Goal: Task Accomplishment & Management: Manage account settings

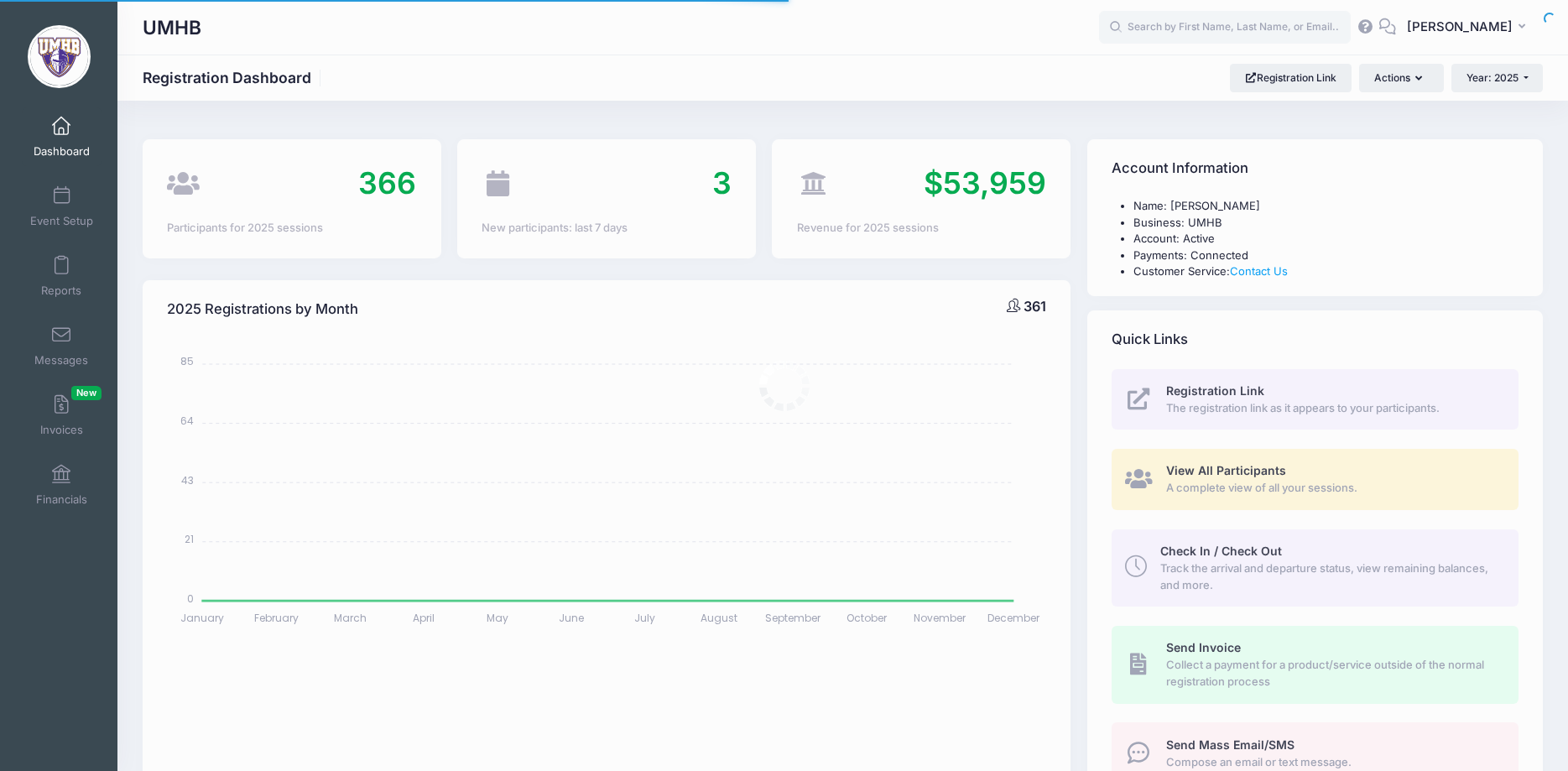
select select
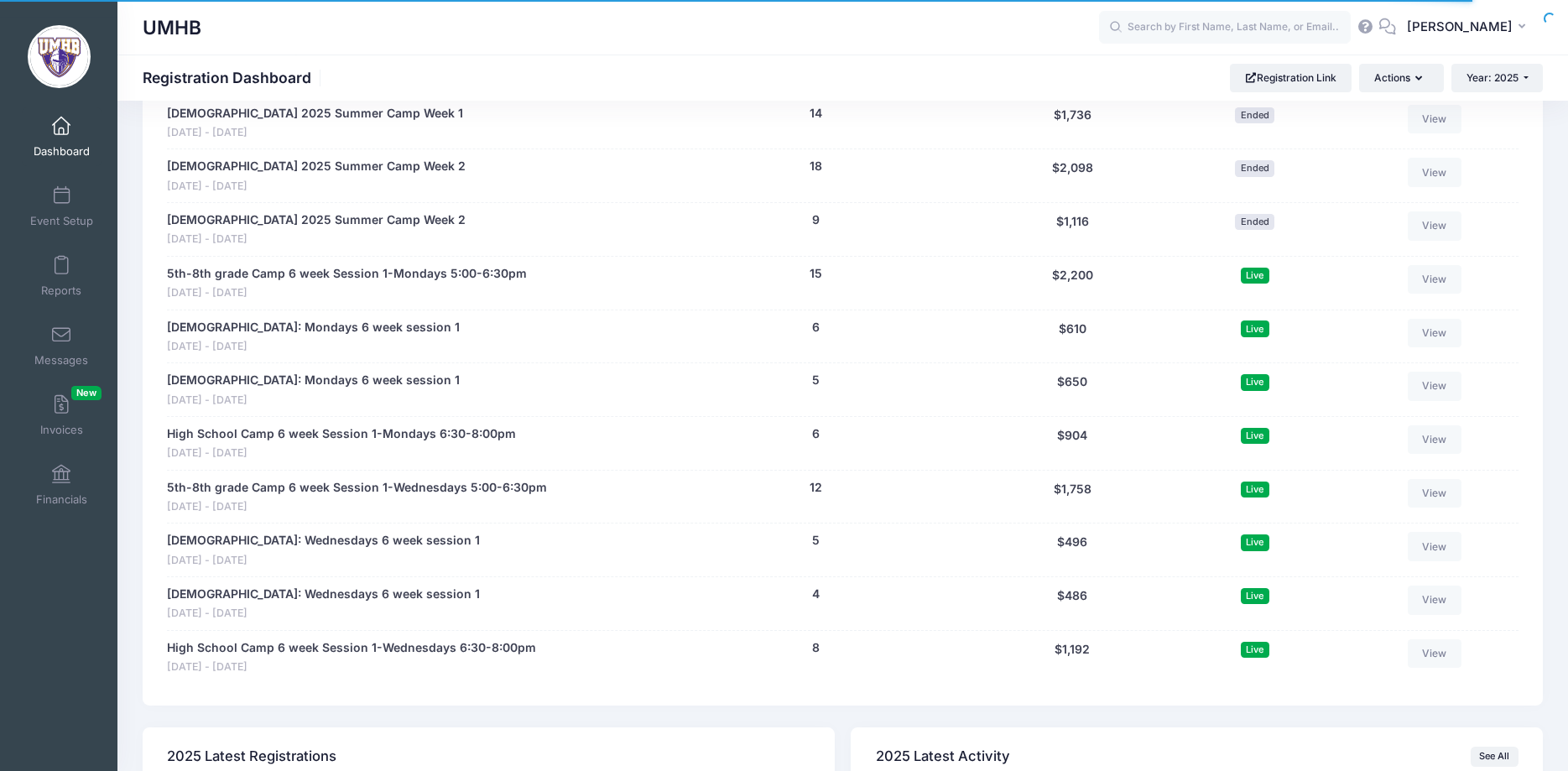
scroll to position [2395, 0]
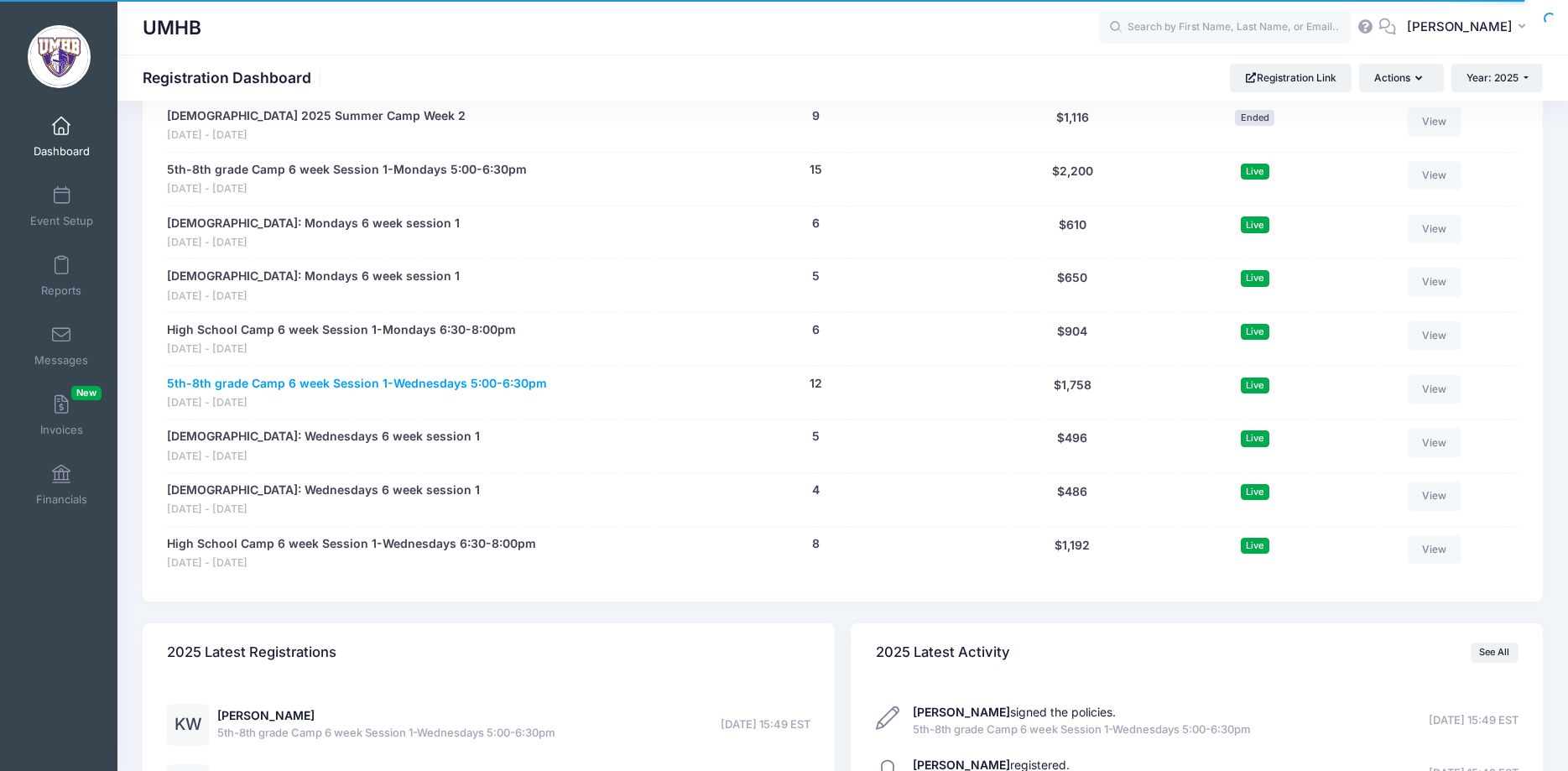
click at [317, 389] on link "5th-8th grade Camp 6 week Session 1-Wednesdays 5:00-6:30pm" at bounding box center [357, 384] width 380 height 18
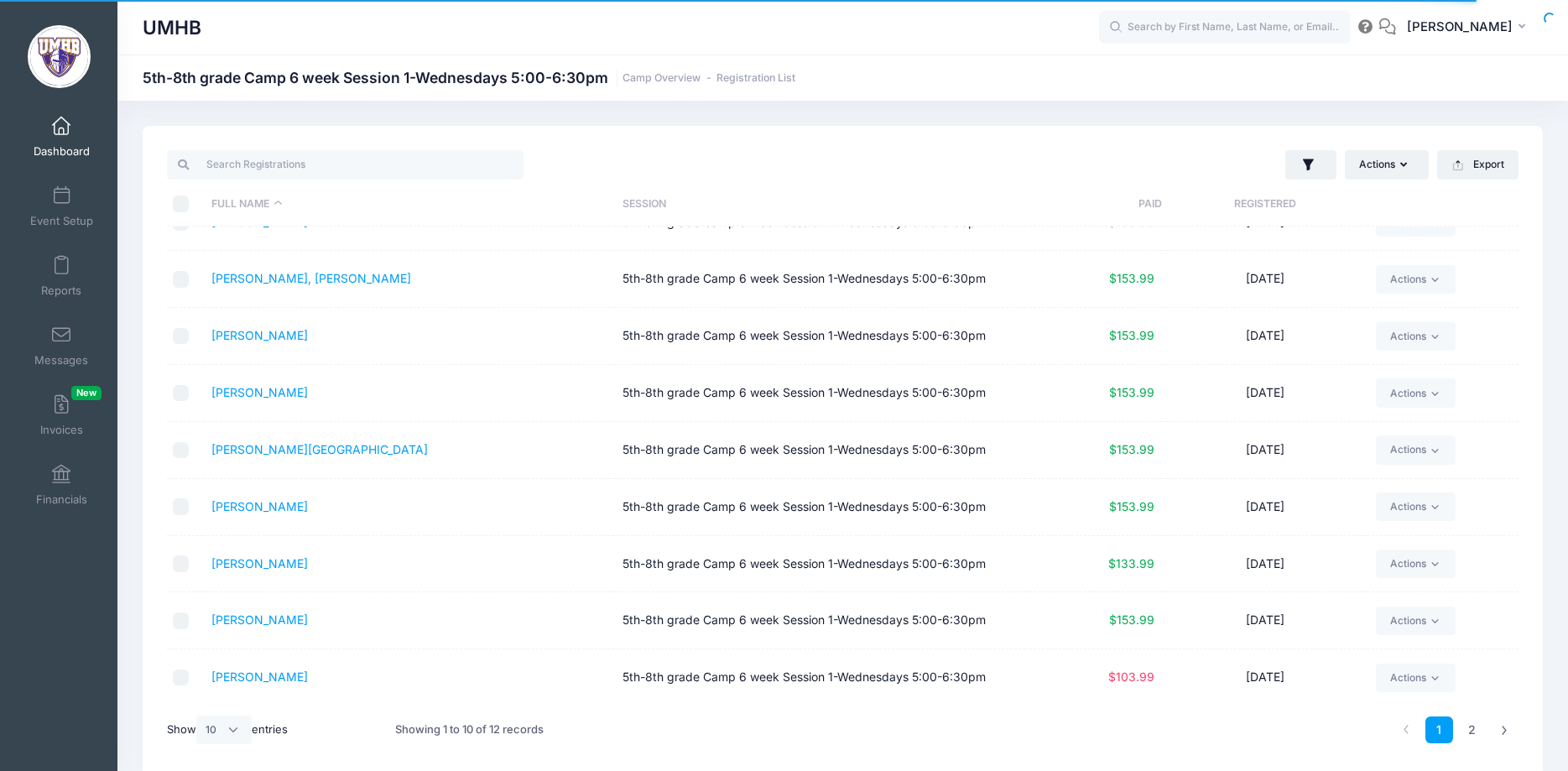
scroll to position [91, 0]
click at [197, 715] on select "All 10 25 50" at bounding box center [224, 729] width 55 height 28
select select "-1"
click option "All" at bounding box center [0, 0] width 0 height 0
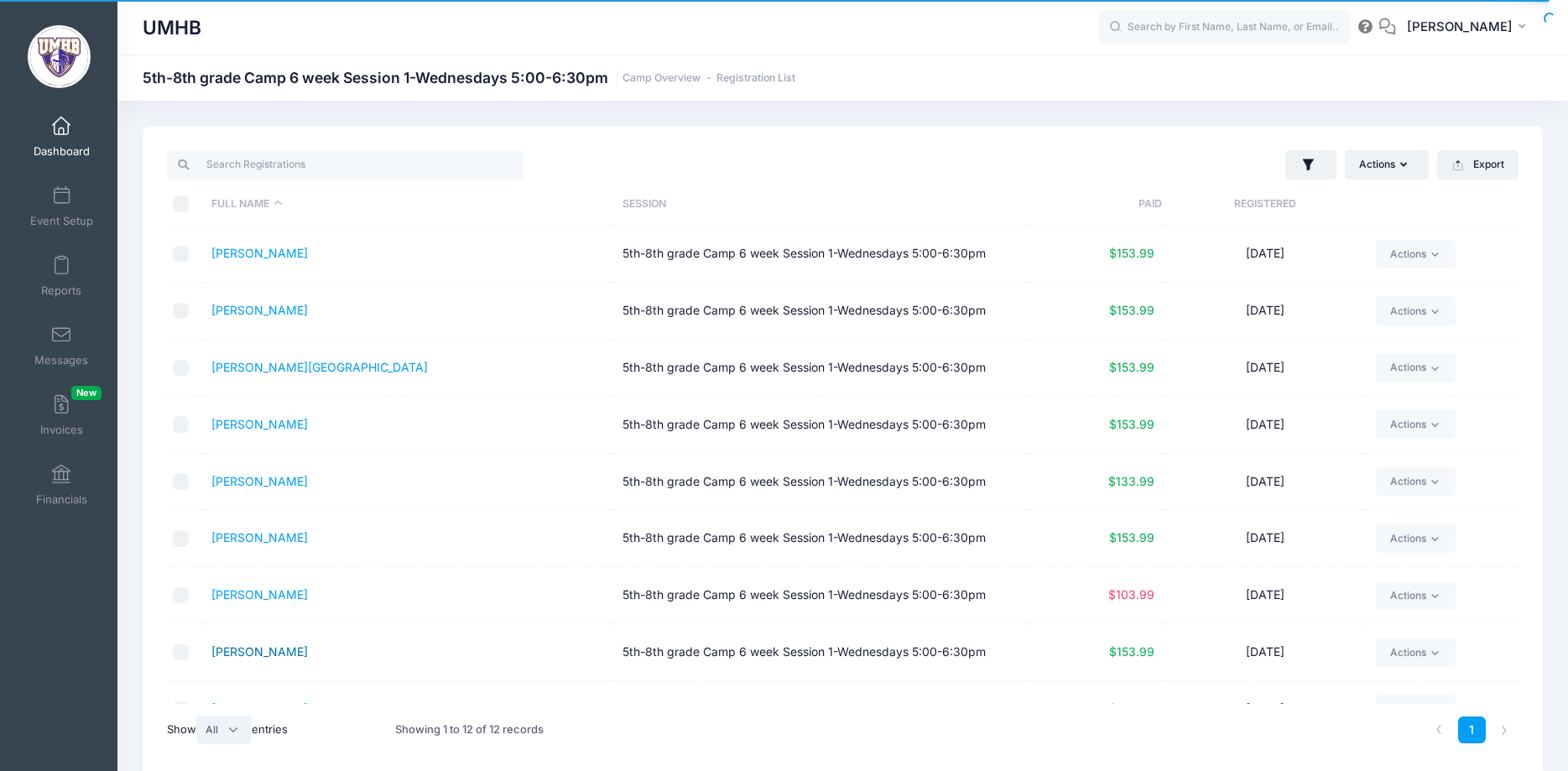
scroll to position [205, 0]
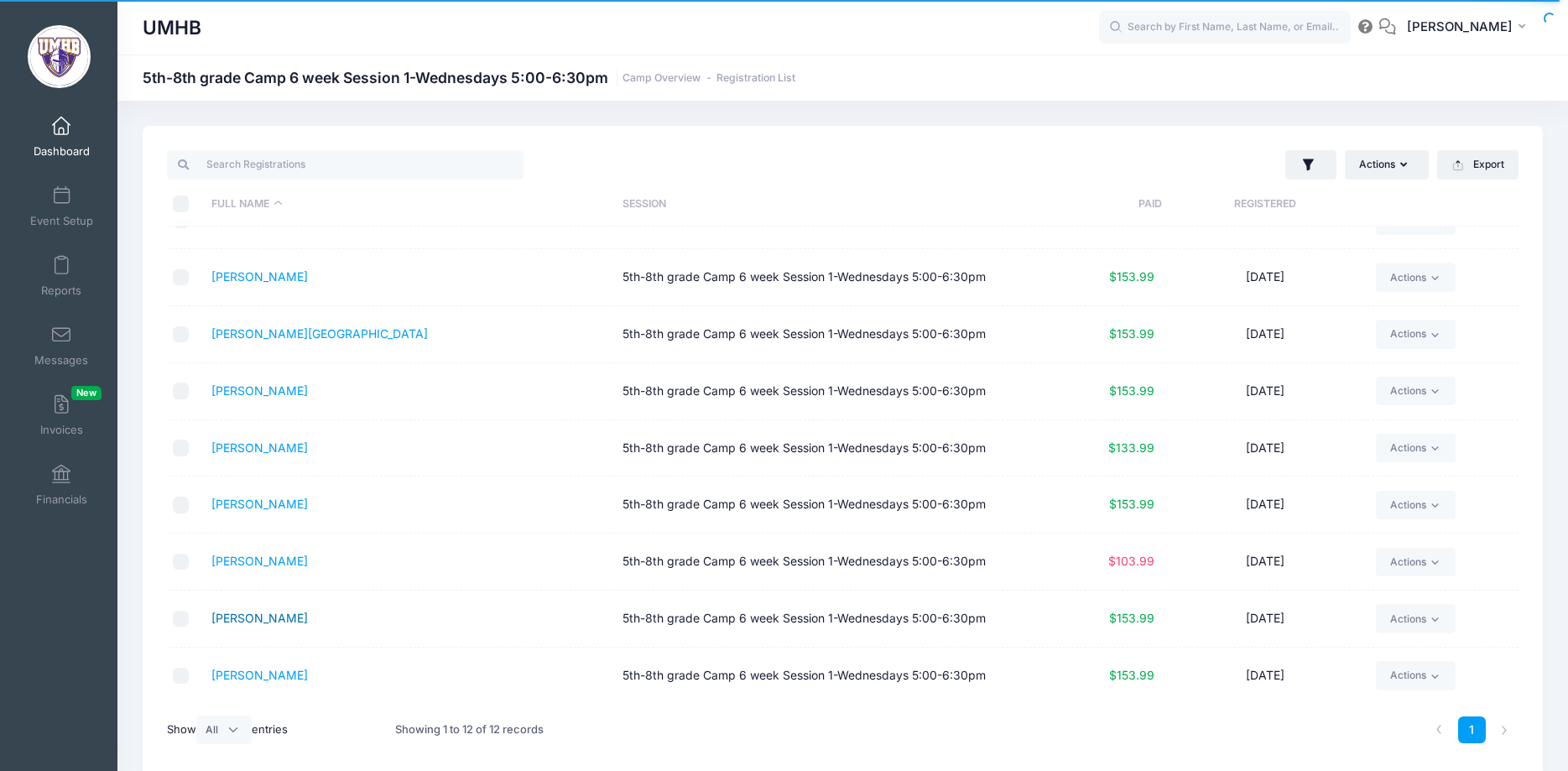
click at [308, 621] on link "[PERSON_NAME]" at bounding box center [260, 618] width 96 height 14
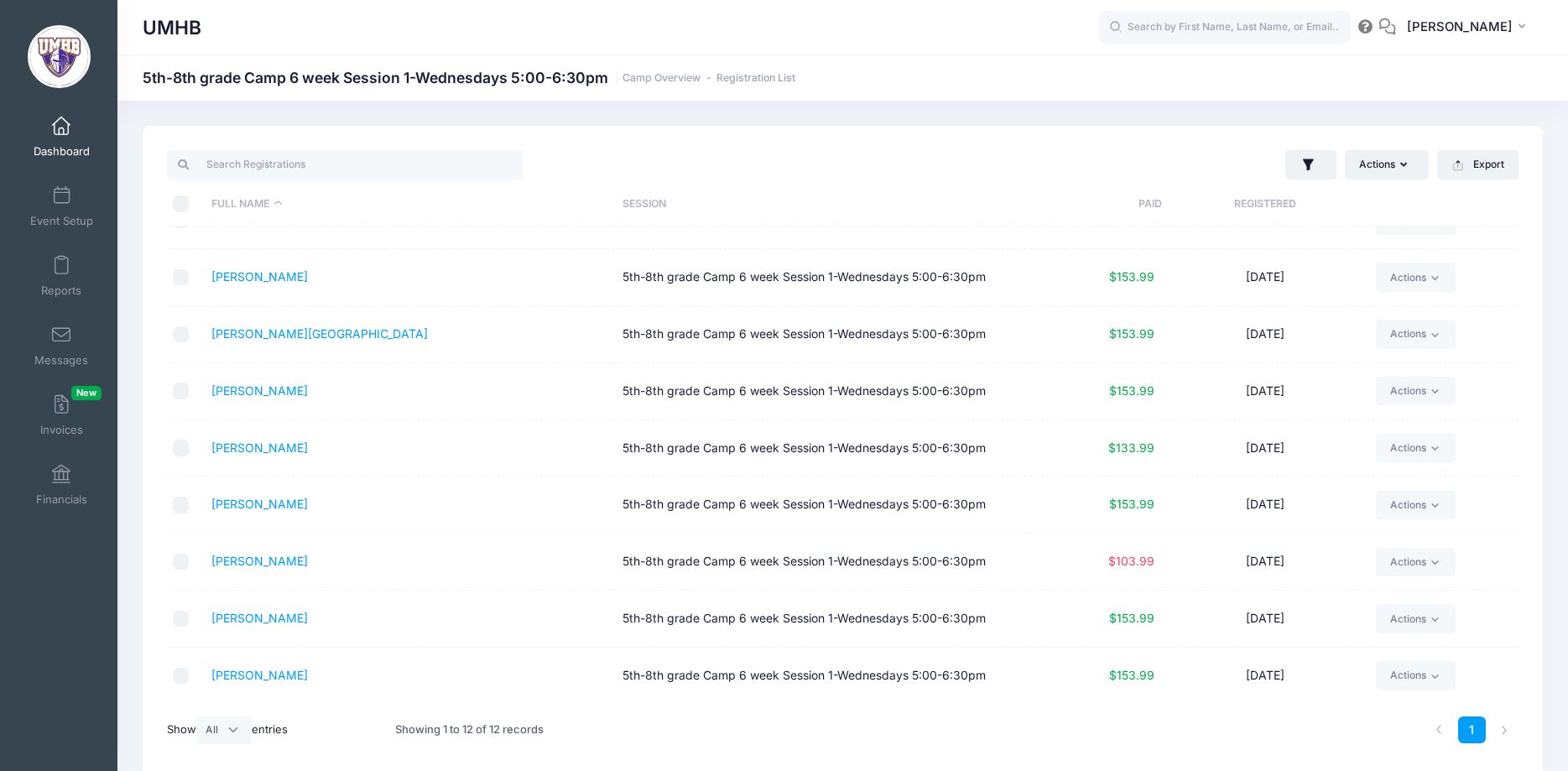
click at [61, 127] on span at bounding box center [61, 126] width 0 height 19
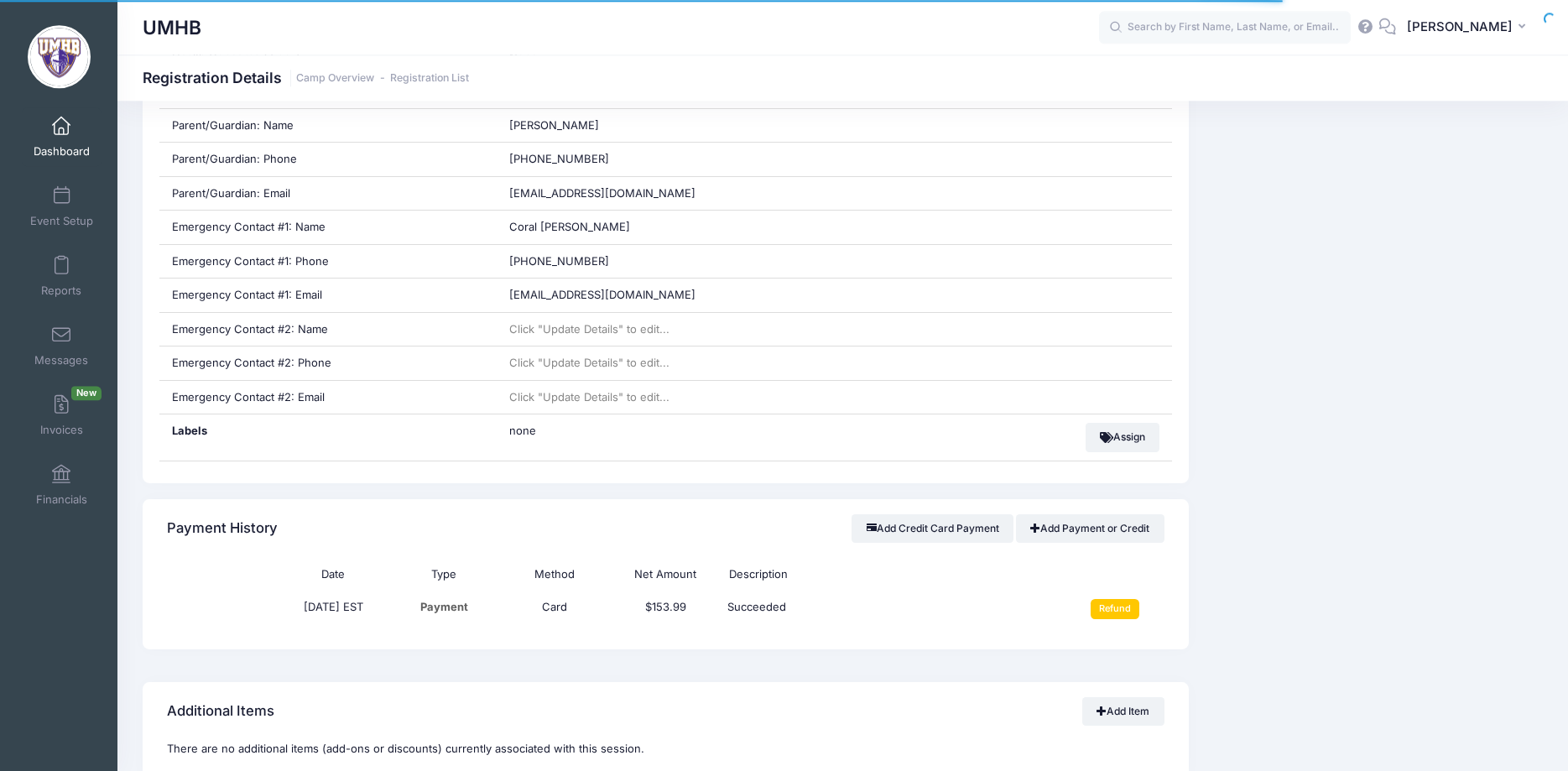
scroll to position [855, 0]
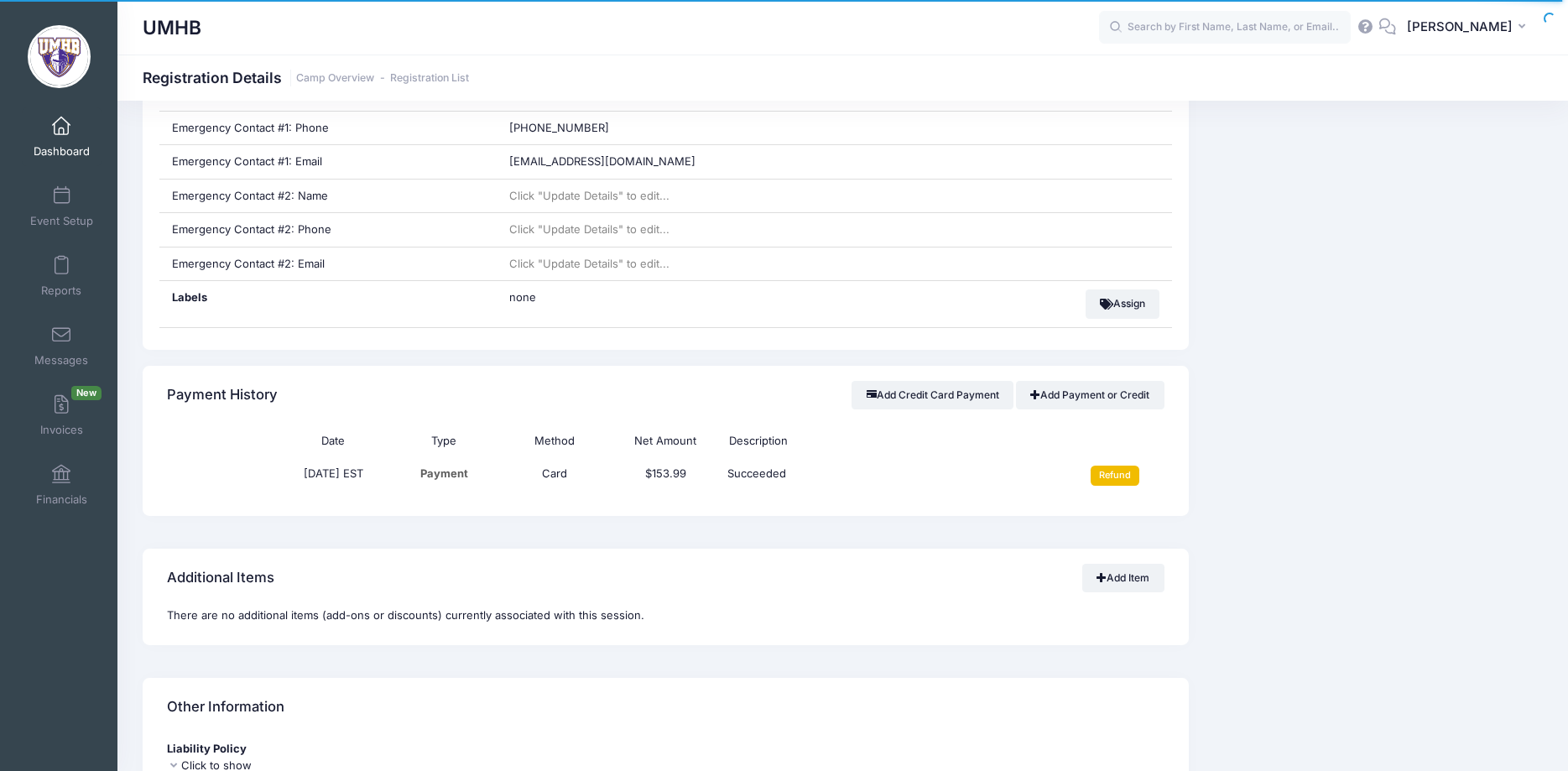
click at [1130, 474] on input "Refund" at bounding box center [1115, 475] width 50 height 20
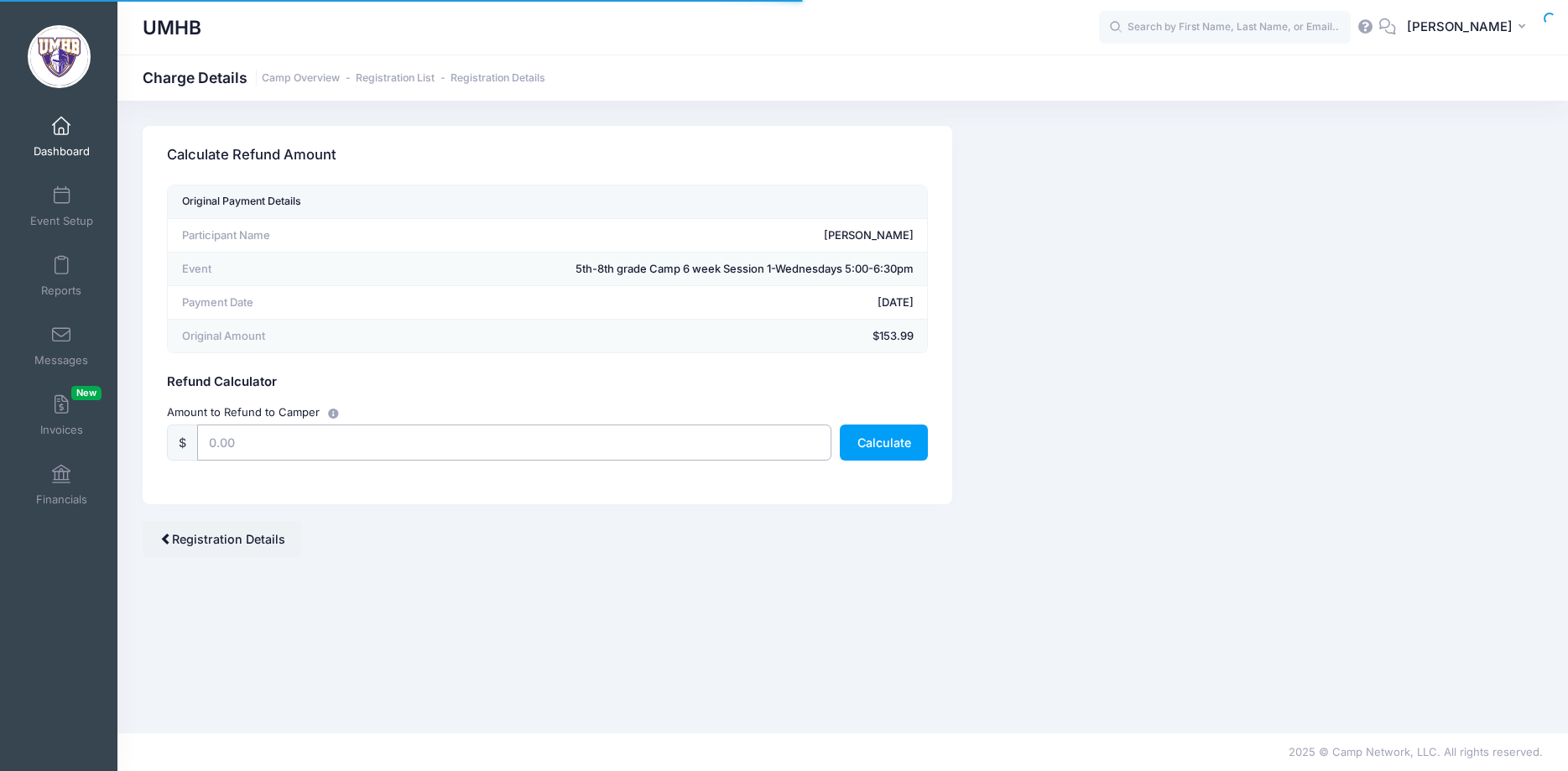
click at [573, 445] on input "text" at bounding box center [514, 442] width 634 height 36
type input "50"
click at [857, 453] on button "Calculate" at bounding box center [883, 442] width 88 height 36
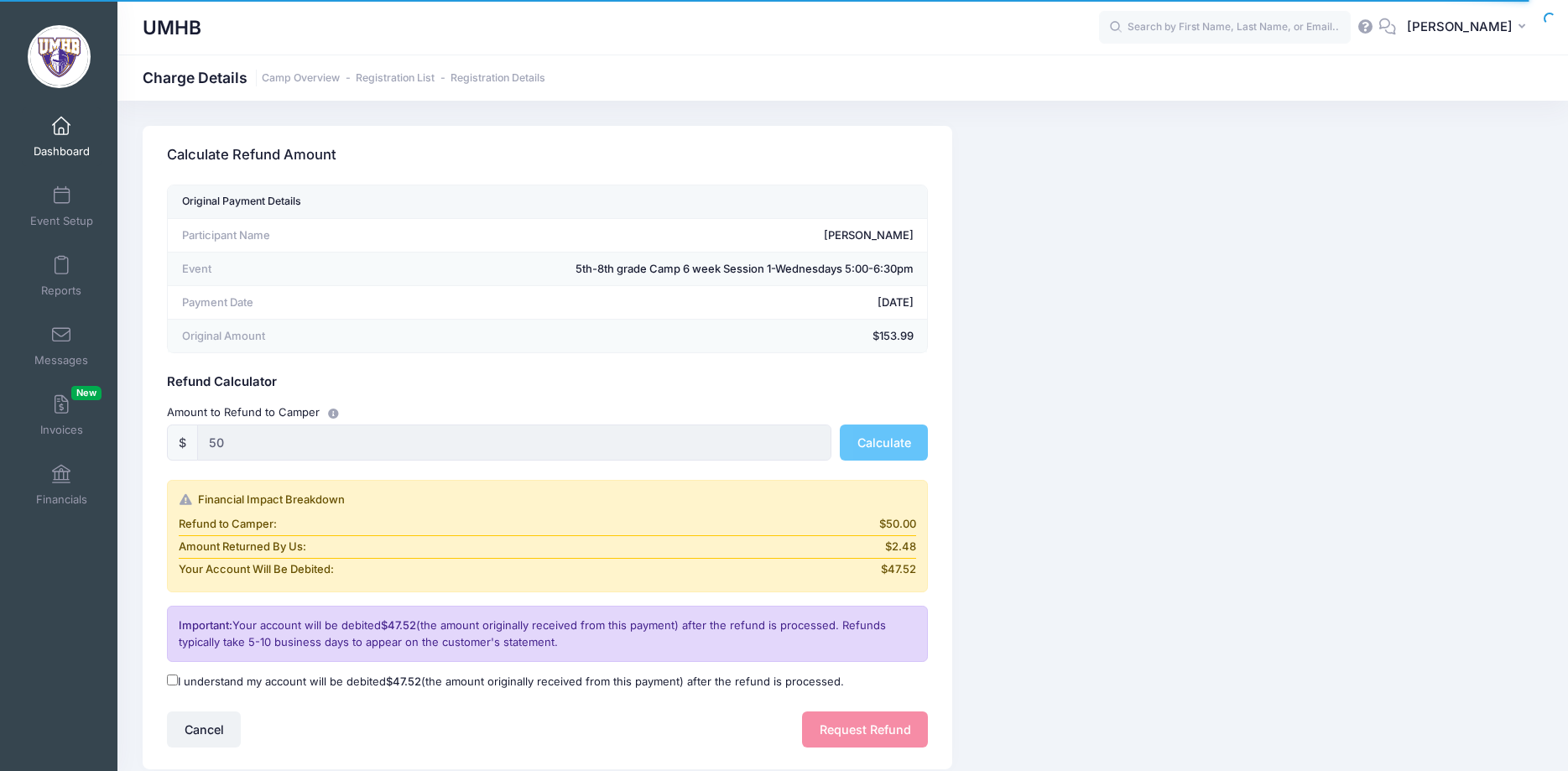
click at [174, 680] on input "I understand my account will be debited $47.52 (the amount originally received …" at bounding box center [173, 679] width 11 height 11
checkbox input "true"
click at [856, 720] on button "Request Refund" at bounding box center [864, 729] width 125 height 36
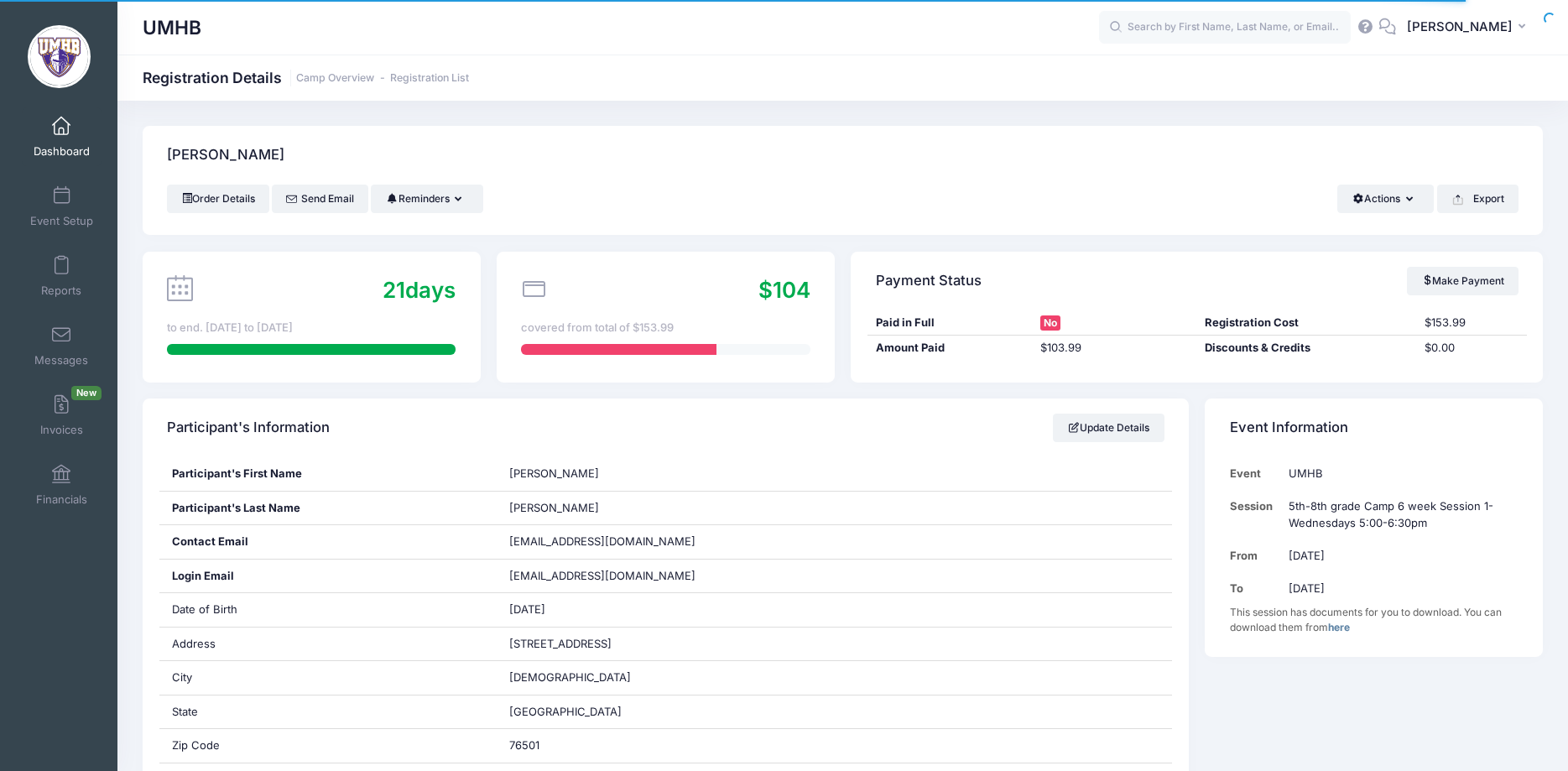
click at [61, 128] on span at bounding box center [61, 126] width 0 height 19
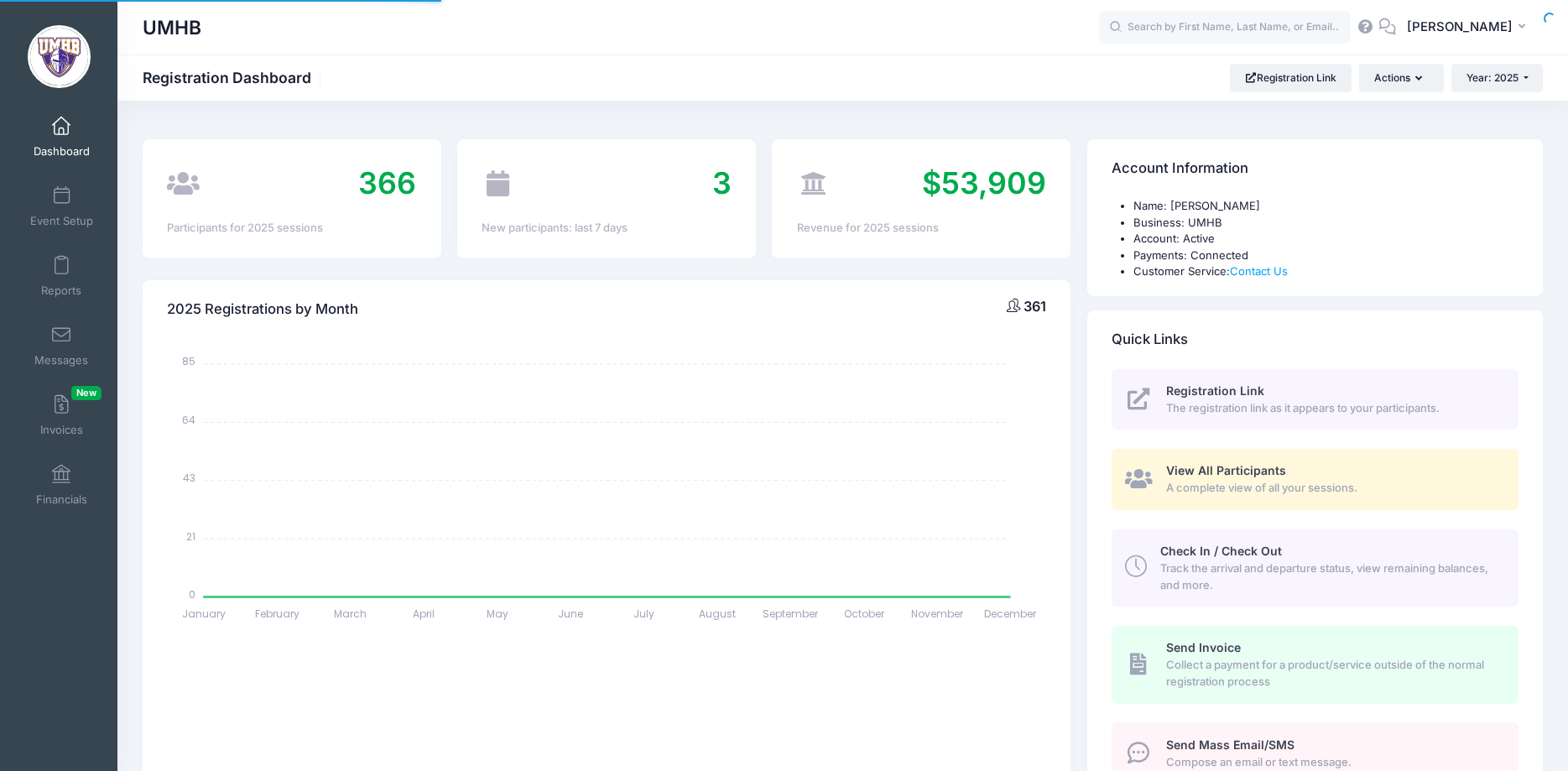
select select
